Goal: Task Accomplishment & Management: Manage account settings

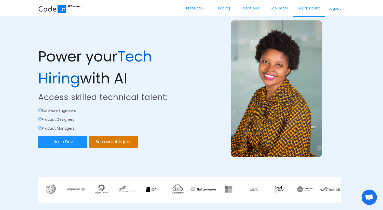
click at [313, 9] on link "My account" at bounding box center [310, 8] width 32 height 17
click at [316, 8] on link "Job board" at bounding box center [312, 8] width 28 height 17
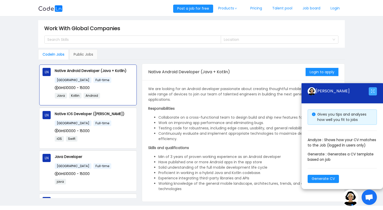
click at [374, 87] on button "button" at bounding box center [373, 91] width 8 height 8
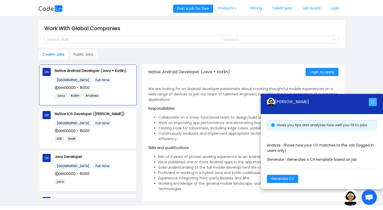
click at [373, 100] on button "button" at bounding box center [373, 102] width 8 height 8
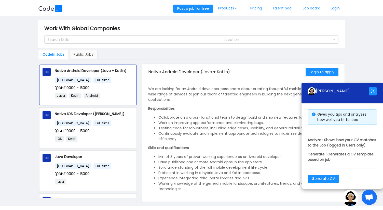
click at [365, 199] on span "Open chat" at bounding box center [369, 197] width 8 height 7
click at [349, 200] on img at bounding box center [350, 197] width 16 height 16
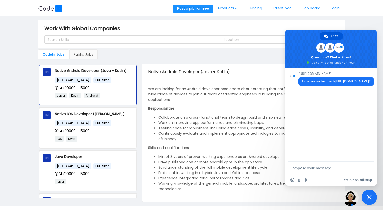
click at [370, 197] on span "Close chat" at bounding box center [369, 197] width 5 height 5
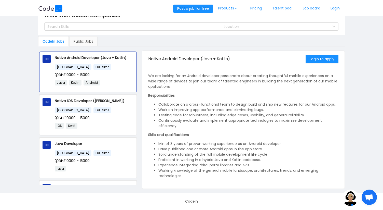
scroll to position [13, 0]
click at [105, 112] on div "[GEOGRAPHIC_DATA] Full-time" at bounding box center [94, 110] width 79 height 6
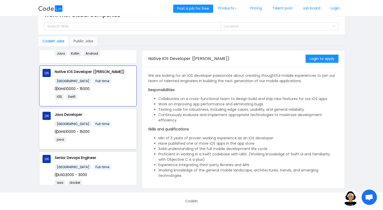
scroll to position [0, 0]
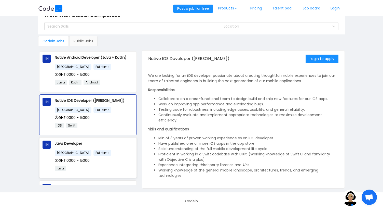
click at [104, 148] on div "Java Developer [GEOGRAPHIC_DATA] Full-time GHS10000 - 15000 java" at bounding box center [94, 157] width 79 height 34
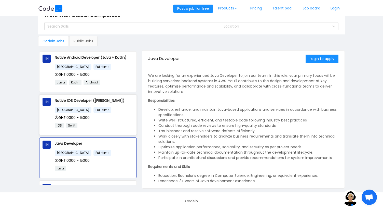
click at [105, 115] on div "GHS10000 - 15000" at bounding box center [94, 118] width 79 height 6
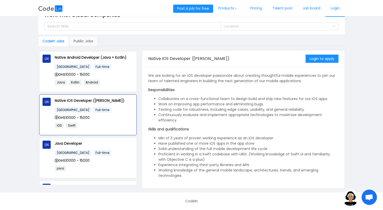
click at [336, 10] on link "Login" at bounding box center [335, 8] width 19 height 17
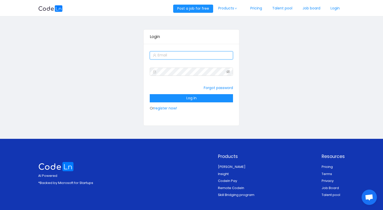
click at [199, 55] on input "text" at bounding box center [191, 55] width 83 height 8
type input "[EMAIL_ADDRESS][DOMAIN_NAME]"
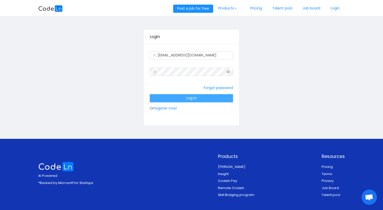
click at [193, 98] on button "Log in" at bounding box center [191, 98] width 83 height 8
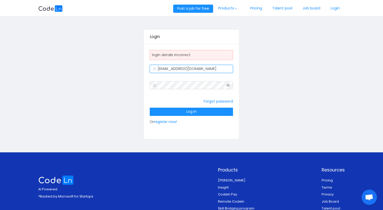
click at [206, 69] on input "[EMAIL_ADDRESS][DOMAIN_NAME]" at bounding box center [191, 69] width 83 height 8
click at [297, 61] on div "Login login details incorrect [EMAIL_ADDRESS][DOMAIN_NAME] Forgot password Log …" at bounding box center [191, 84] width 307 height 128
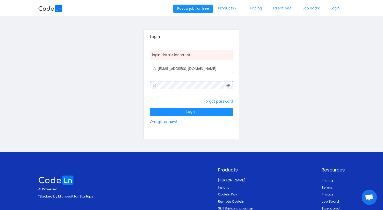
click at [227, 85] on icon "icon: eye-invisible" at bounding box center [229, 85] width 4 height 4
click at [194, 113] on button "Log in" at bounding box center [191, 112] width 83 height 8
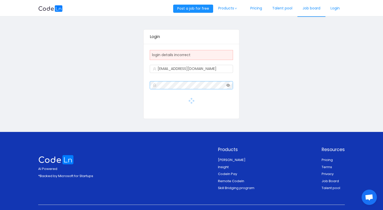
click at [318, 9] on link "Job board" at bounding box center [312, 8] width 28 height 17
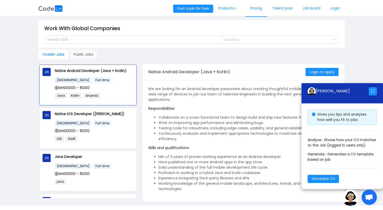
click at [256, 10] on link "Pricing" at bounding box center [256, 8] width 22 height 17
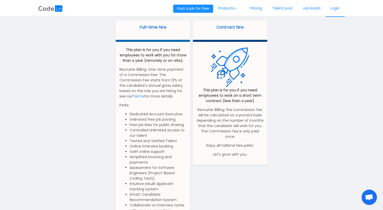
click at [330, 8] on link "Login" at bounding box center [335, 8] width 19 height 17
